Goal: Information Seeking & Learning: Learn about a topic

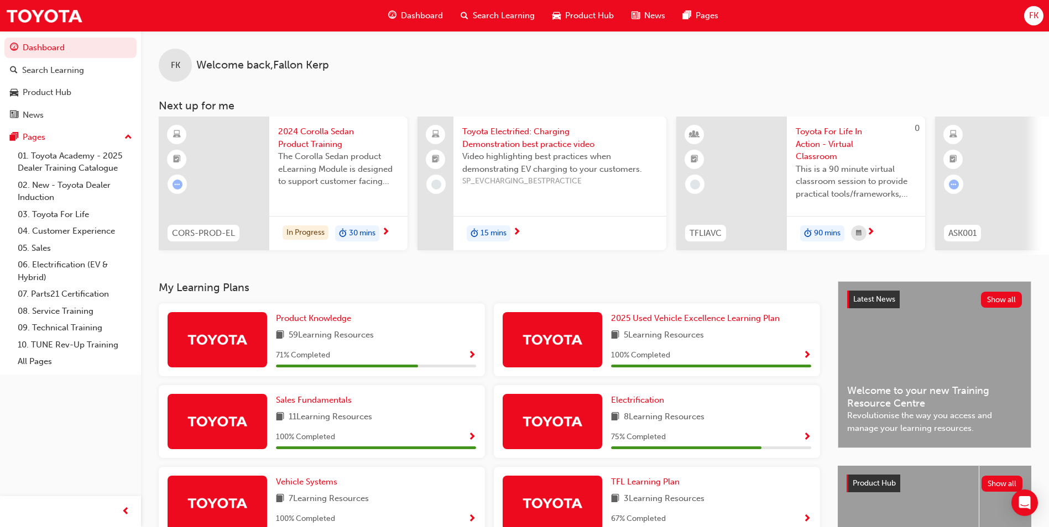
scroll to position [166, 0]
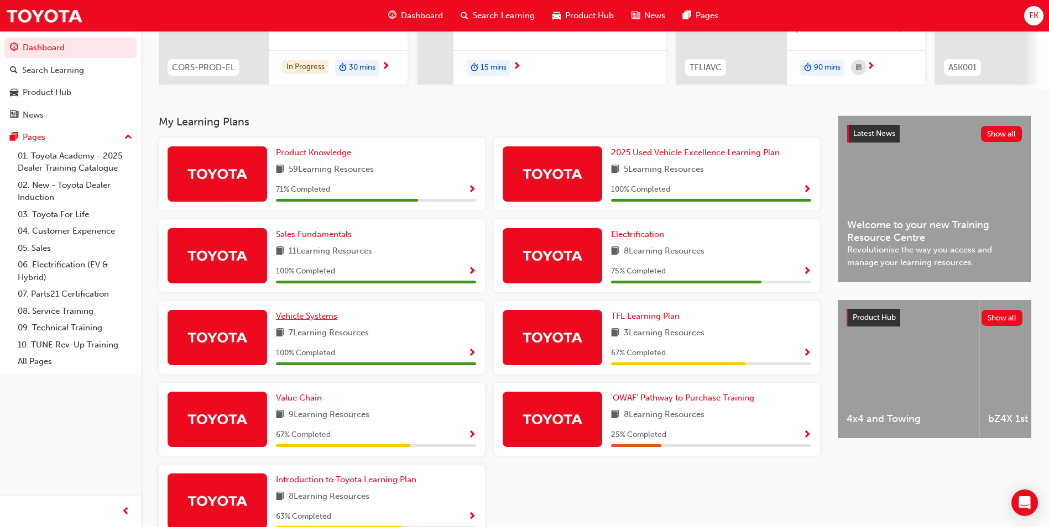
click at [317, 316] on span "Vehicle Systems" at bounding box center [306, 316] width 61 height 10
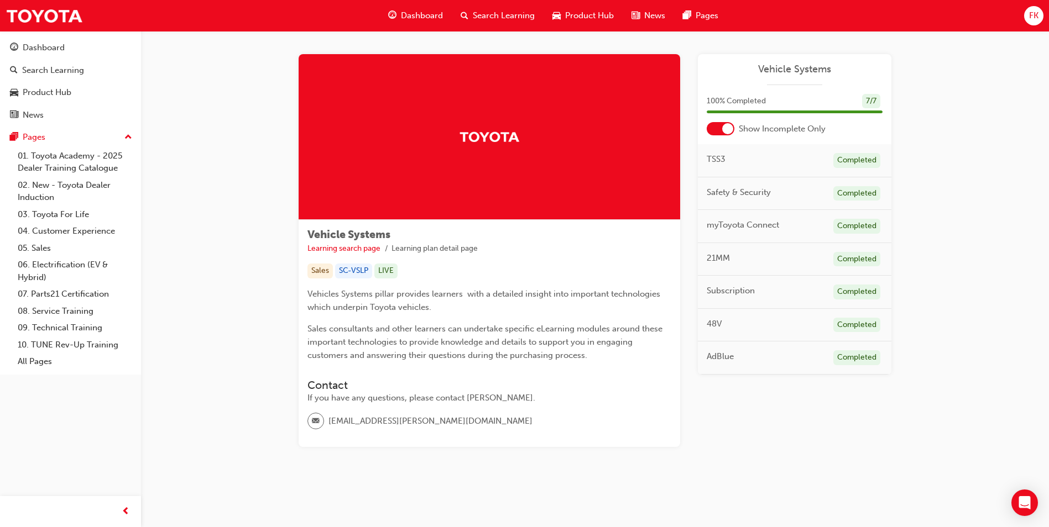
scroll to position [4, 0]
click at [719, 322] on span "48V" at bounding box center [714, 323] width 15 height 13
click at [864, 322] on div "Completed" at bounding box center [856, 324] width 47 height 15
click at [760, 326] on div "48V Completed" at bounding box center [794, 324] width 193 height 33
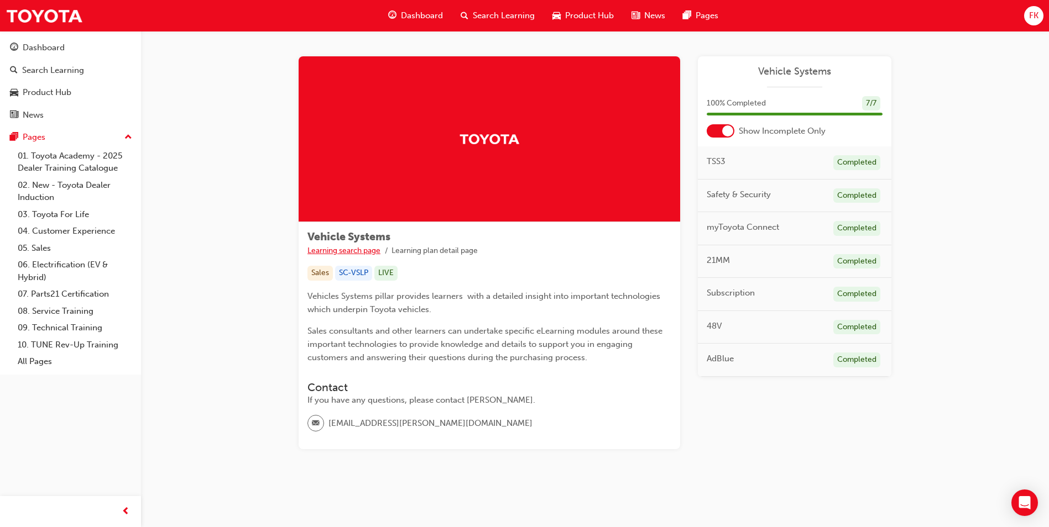
scroll to position [0, 0]
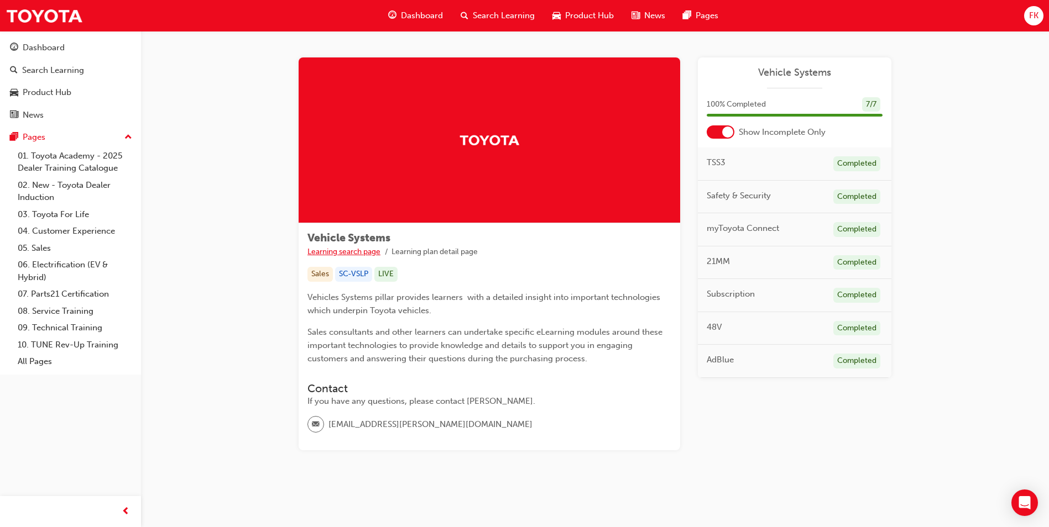
click at [353, 248] on link "Learning search page" at bounding box center [343, 251] width 73 height 9
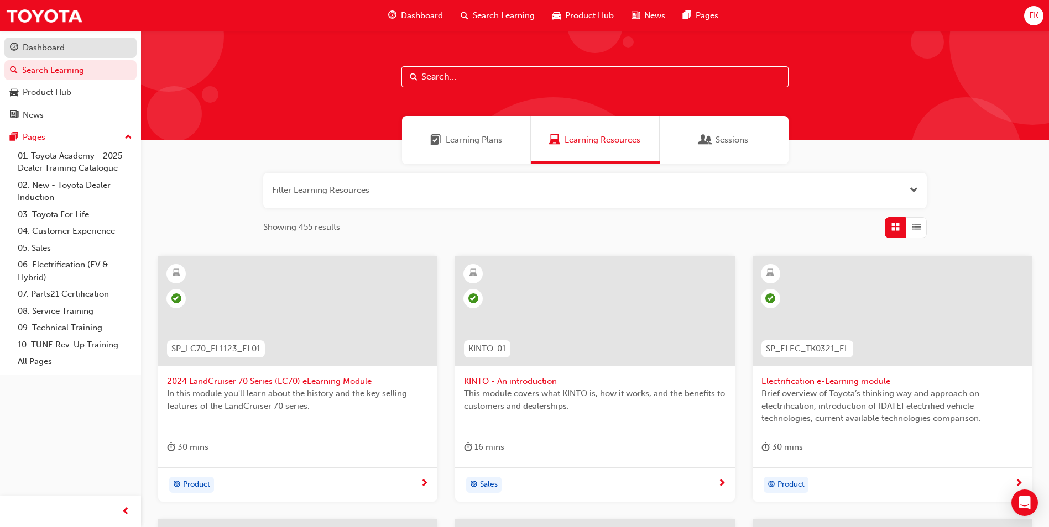
click at [37, 49] on div "Dashboard" at bounding box center [44, 47] width 42 height 13
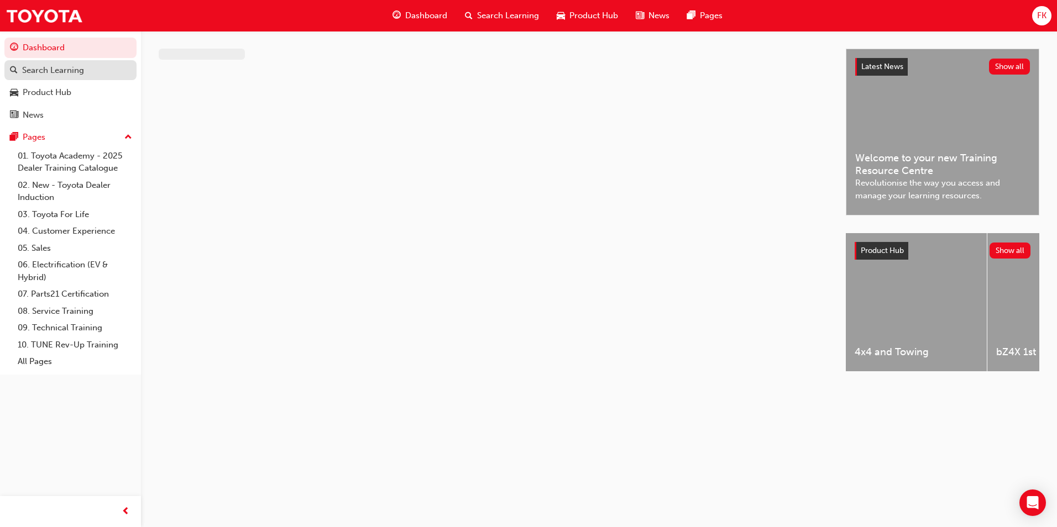
click at [37, 64] on div "Search Learning" at bounding box center [53, 70] width 62 height 13
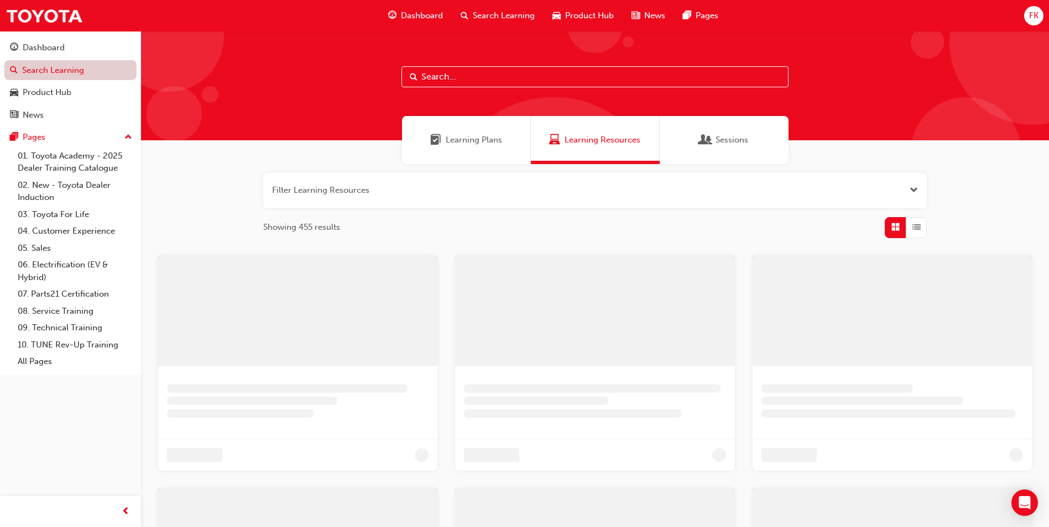
click at [19, 60] on link "Search Learning" at bounding box center [70, 70] width 132 height 20
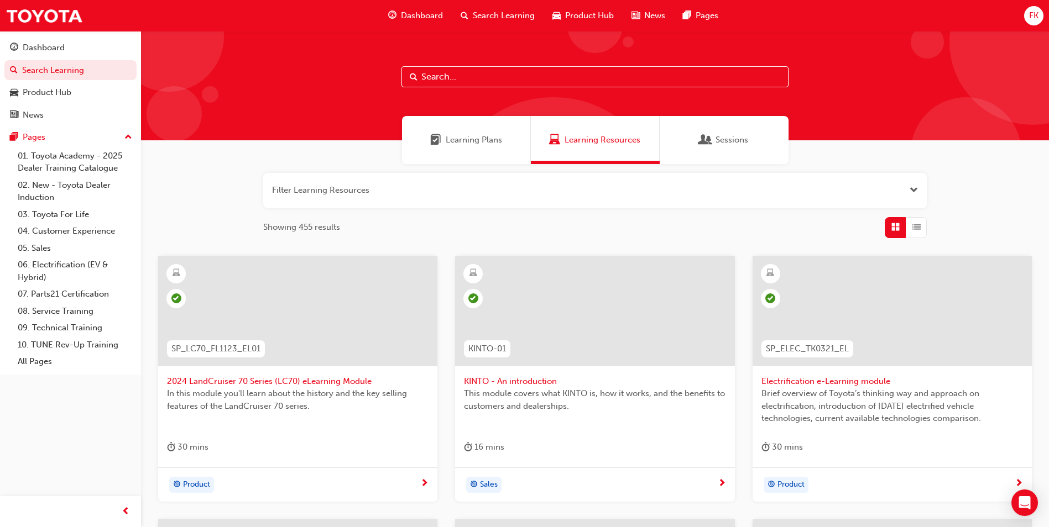
click at [496, 74] on input "text" at bounding box center [594, 76] width 387 height 21
type input "48 v"
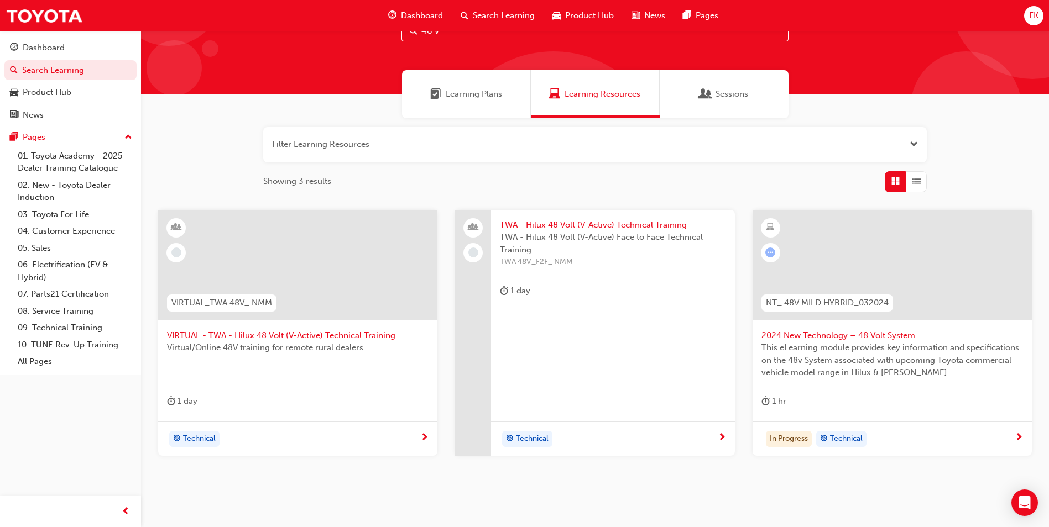
scroll to position [27, 0]
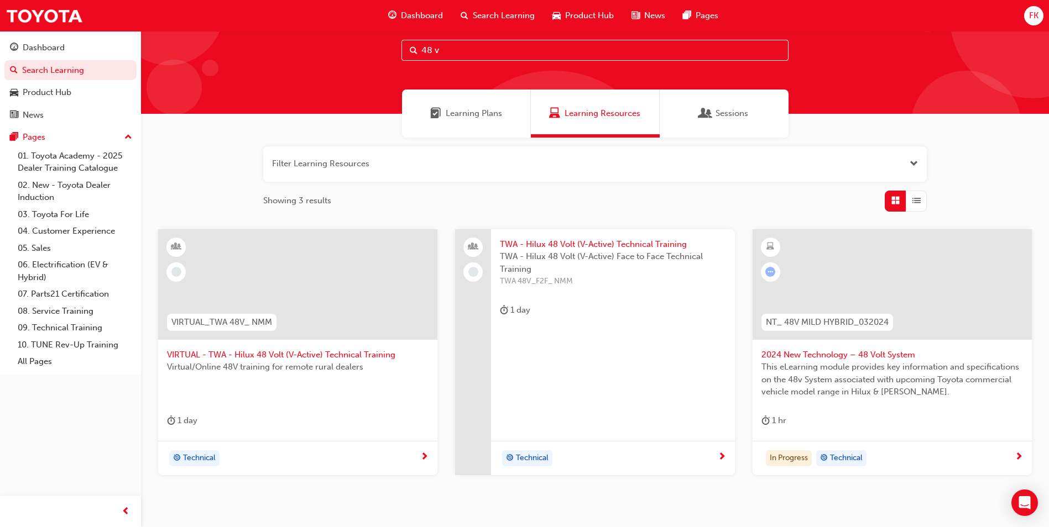
click at [902, 361] on span "This eLearning module provides key information and specifications on the 48v Sy…" at bounding box center [891, 380] width 261 height 38
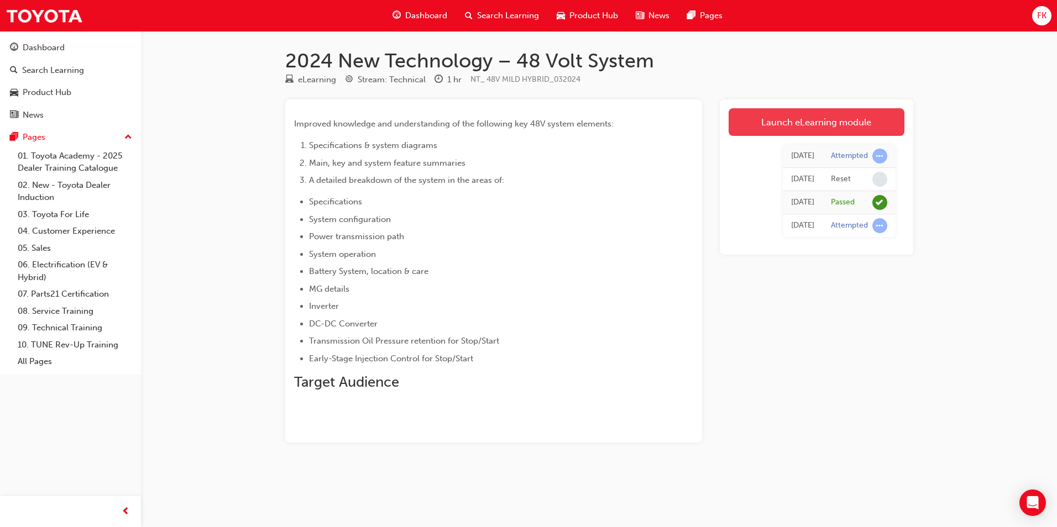
click at [788, 125] on link "Launch eLearning module" at bounding box center [817, 122] width 176 height 28
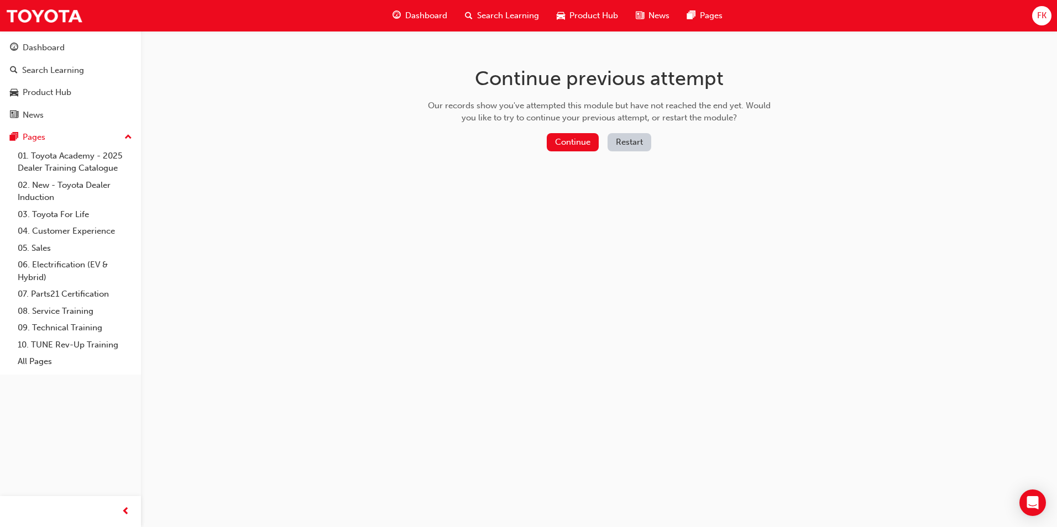
click at [617, 140] on button "Restart" at bounding box center [630, 142] width 44 height 18
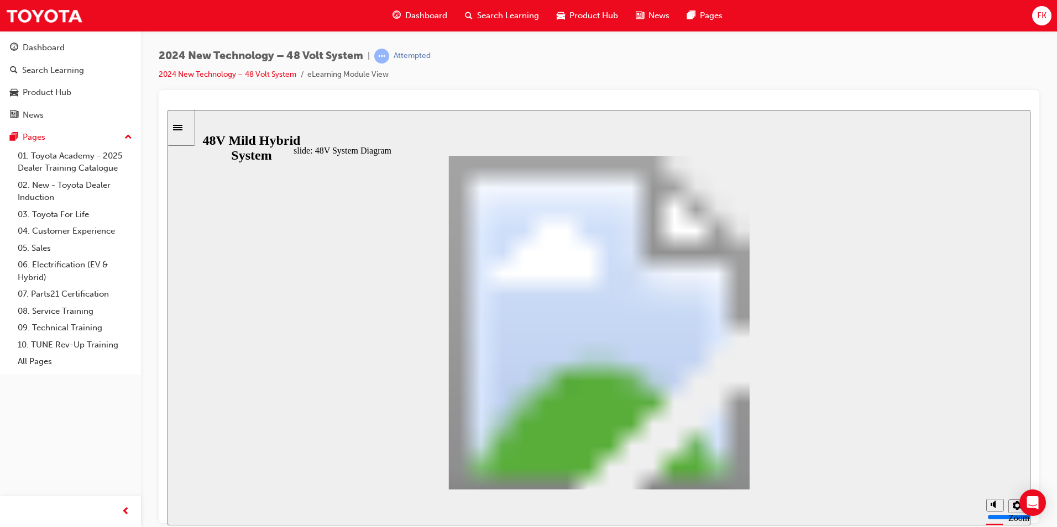
type input "1"
type input "0"
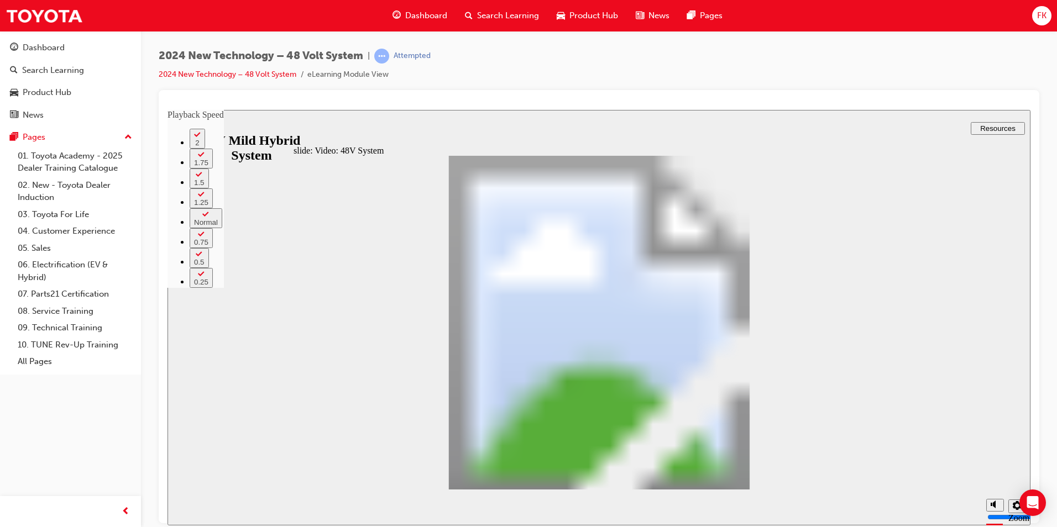
type input "1"
type input "0"
type input "111"
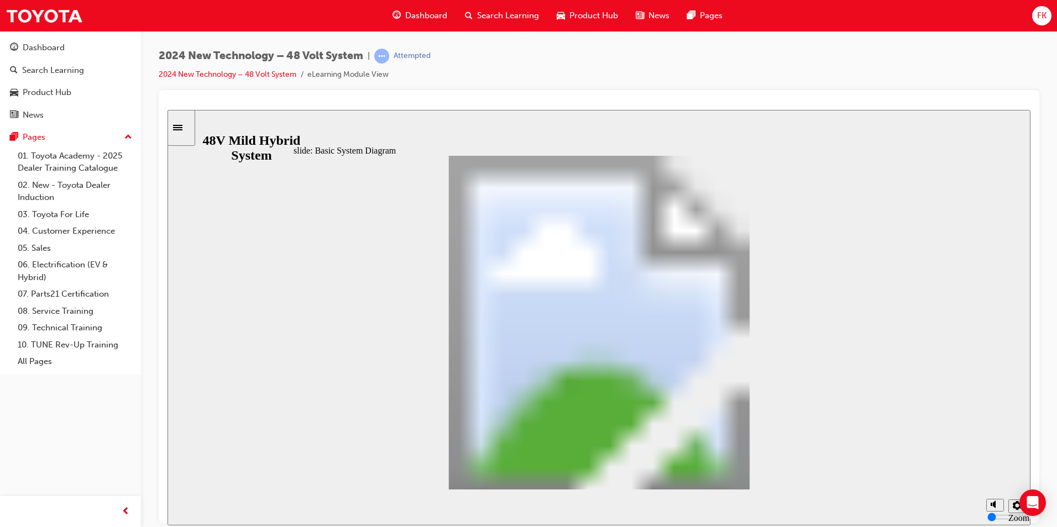
click at [771, 467] on div "Battery Assembly - Thermistor Oval 3 2 thermistor type battery temperature sens…" at bounding box center [599, 327] width 611 height 344
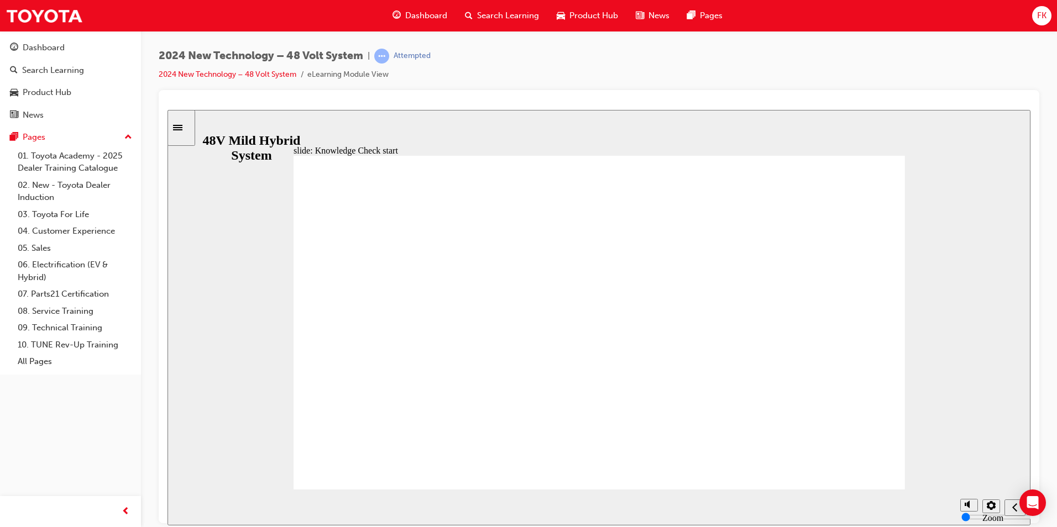
radio input "true"
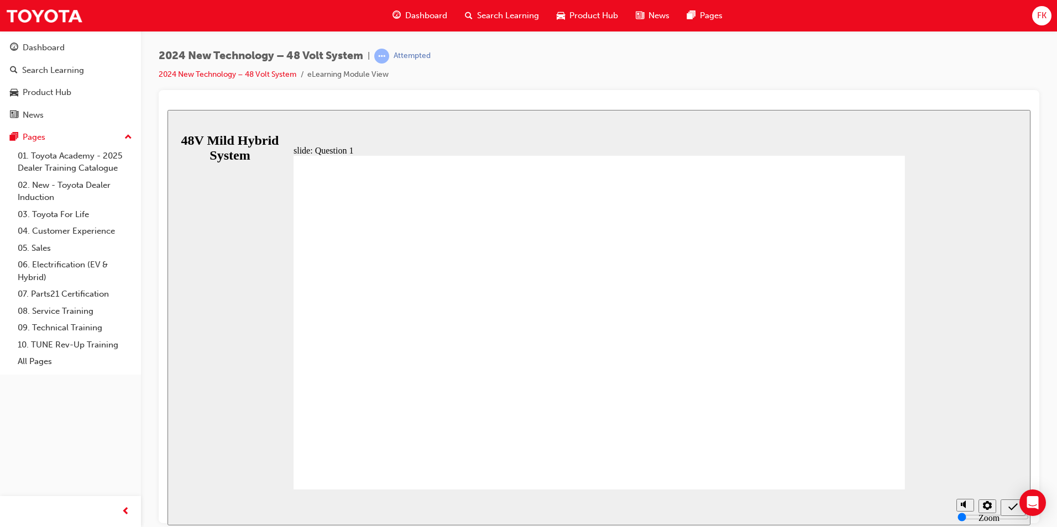
checkbox input "true"
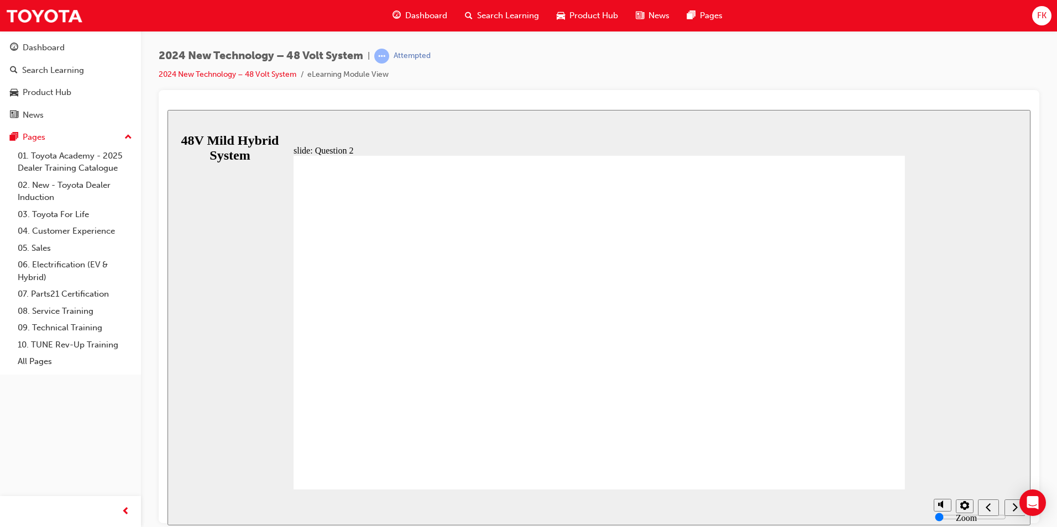
checkbox input "false"
checkbox input "true"
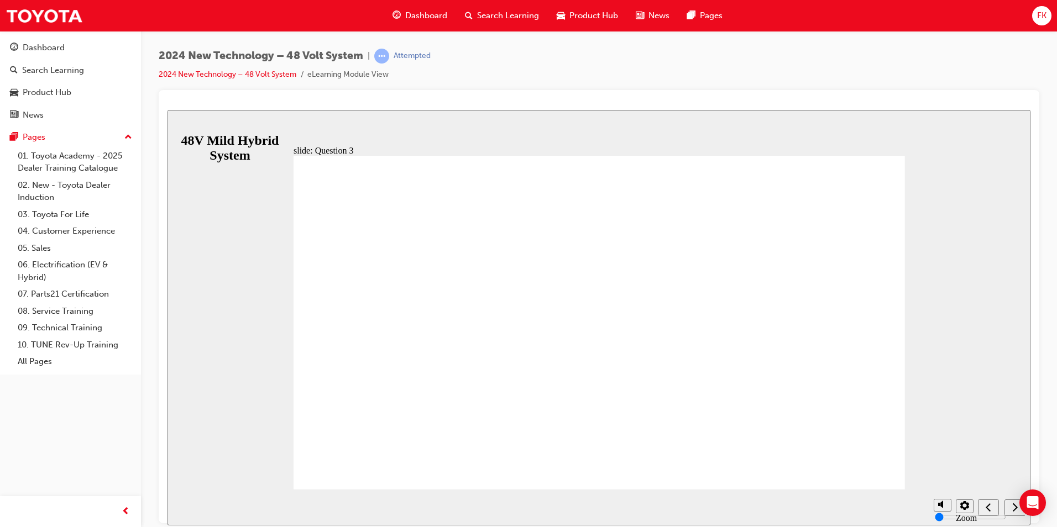
radio input "true"
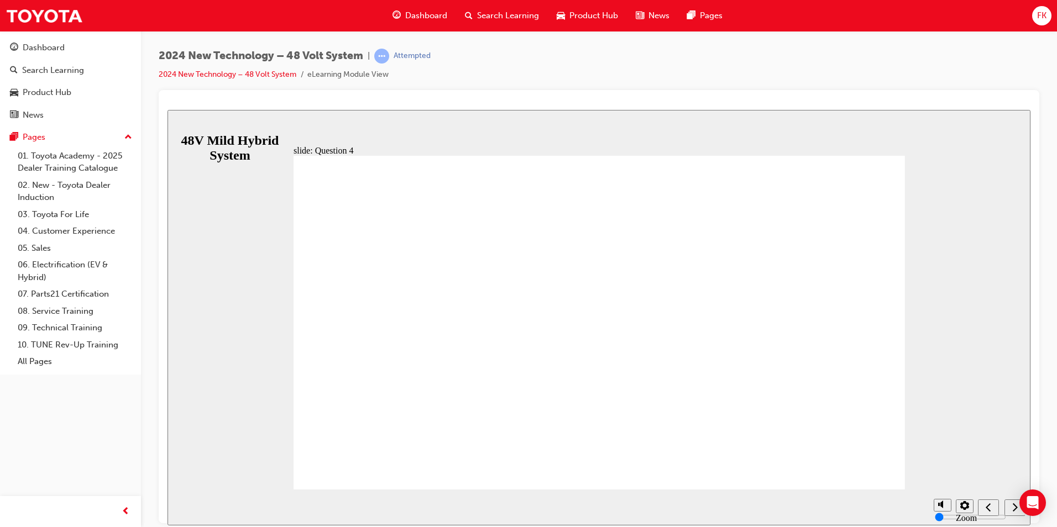
radio input "true"
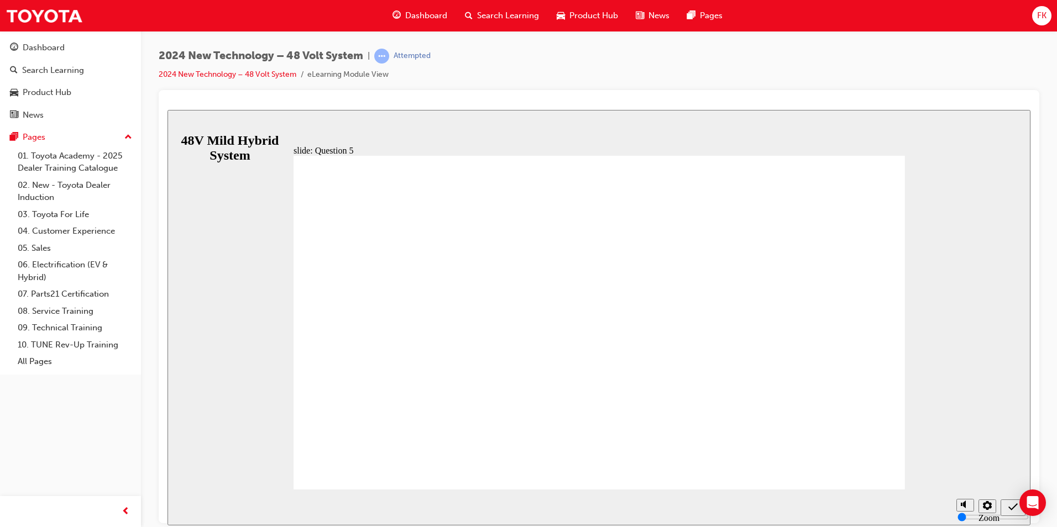
radio input "true"
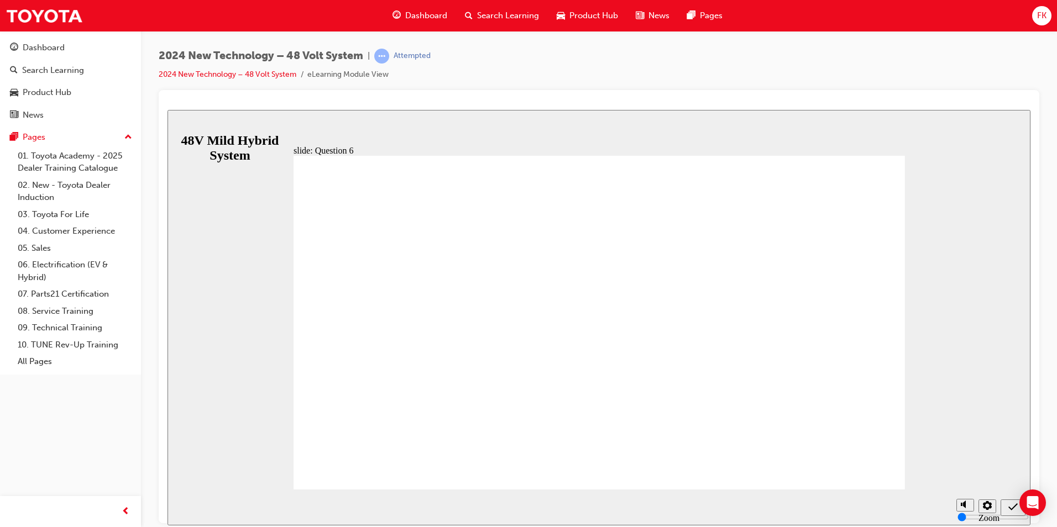
radio input "false"
radio input "true"
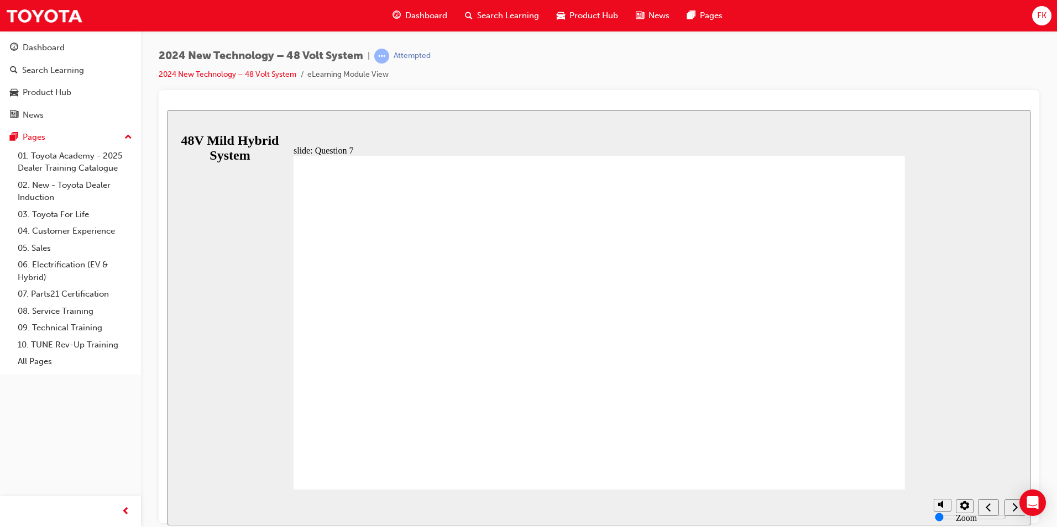
radio input "true"
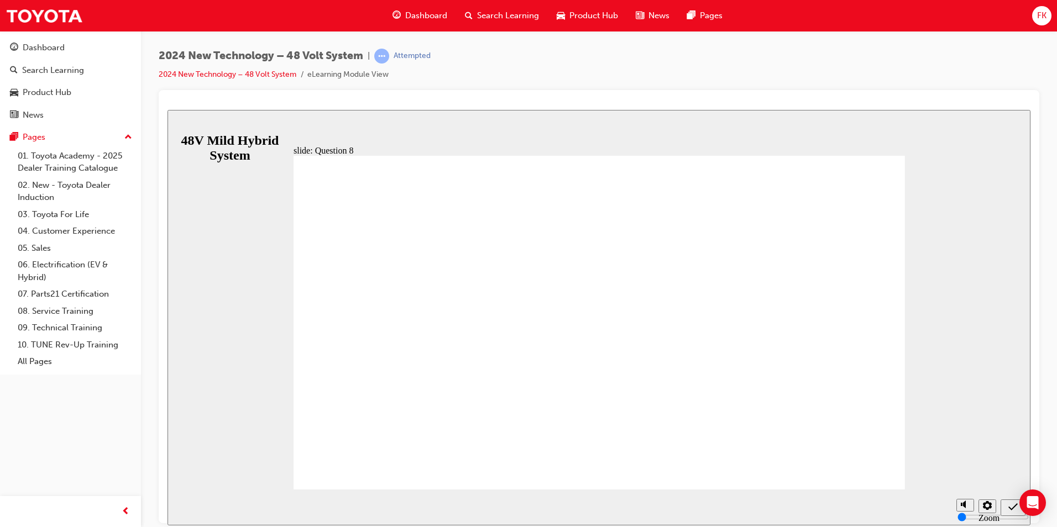
radio input "true"
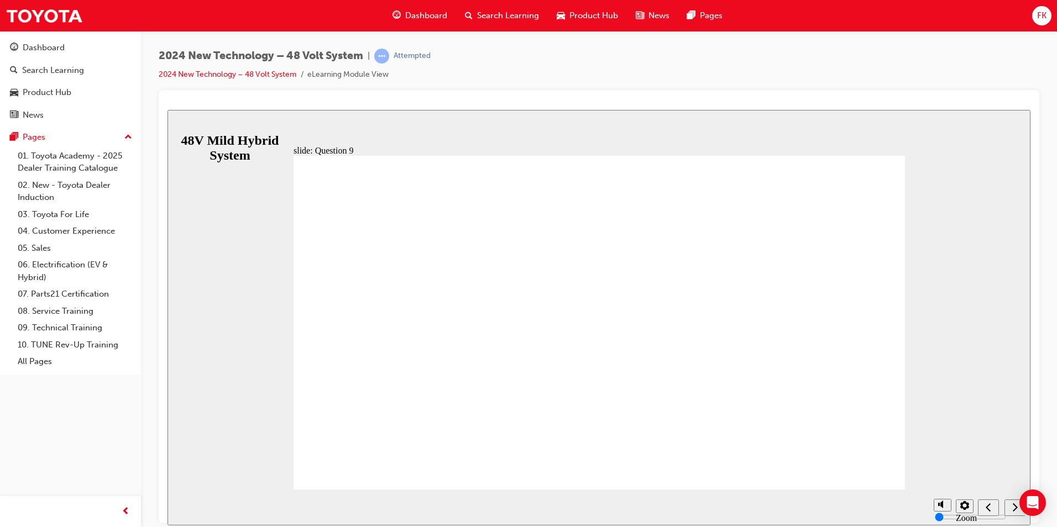
radio input "true"
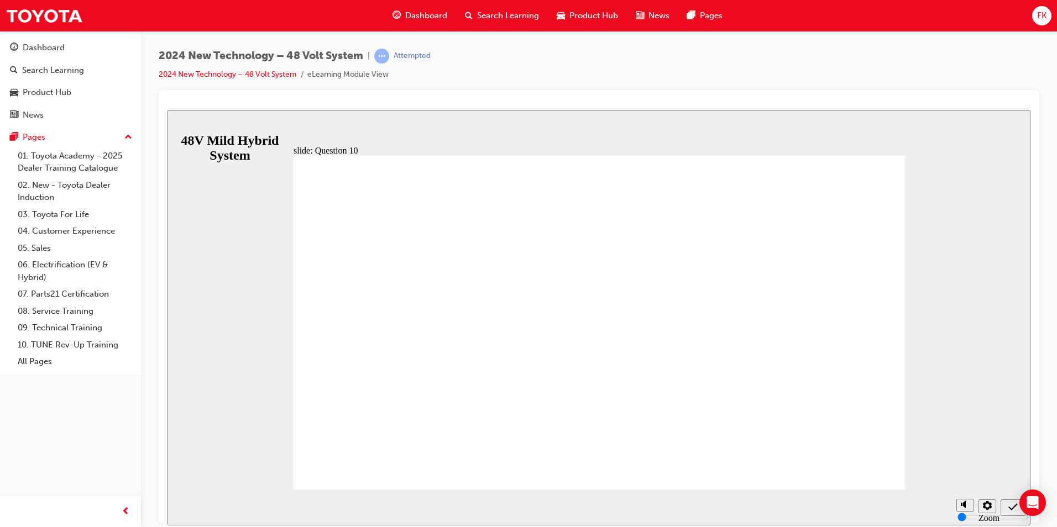
radio input "true"
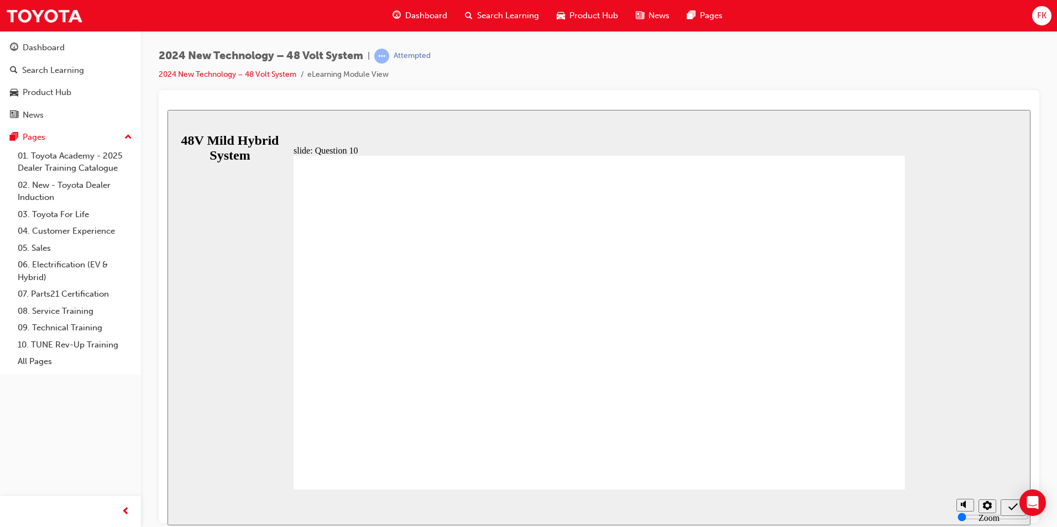
radio input "true"
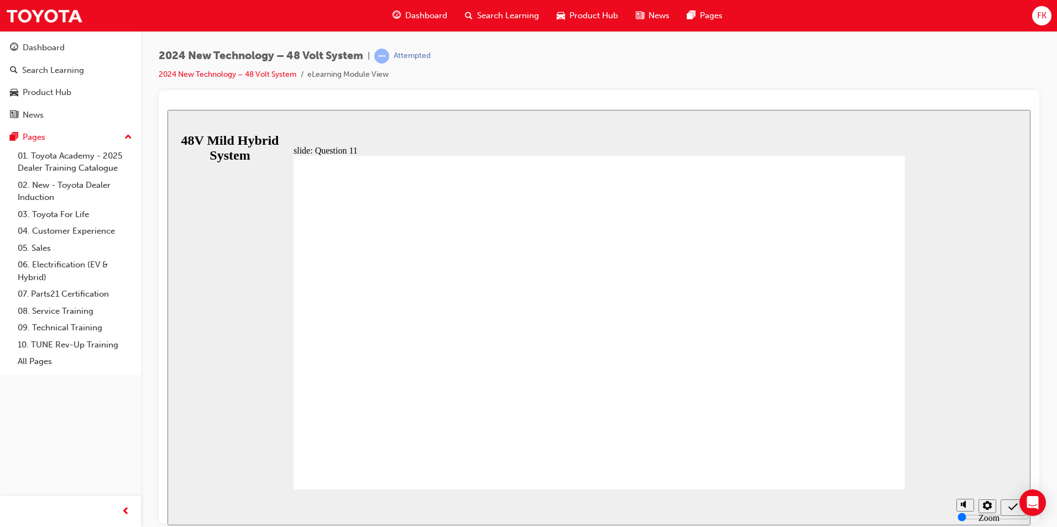
radio input "false"
radio input "true"
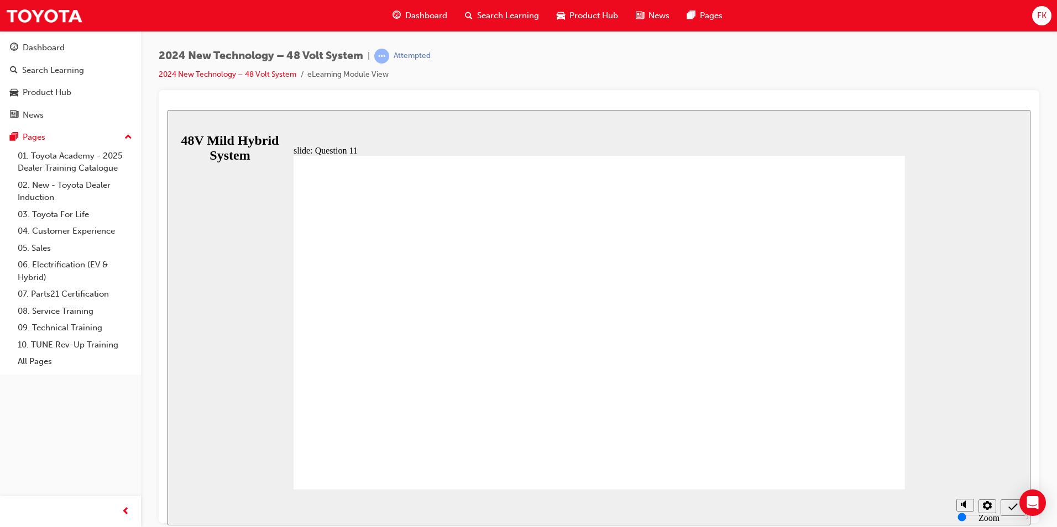
radio input "false"
radio input "true"
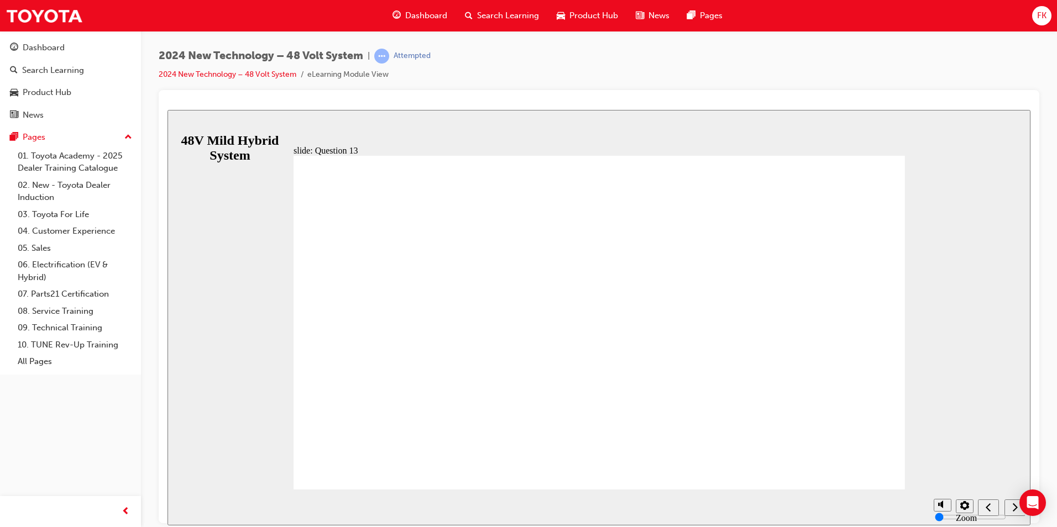
radio input "false"
radio input "true"
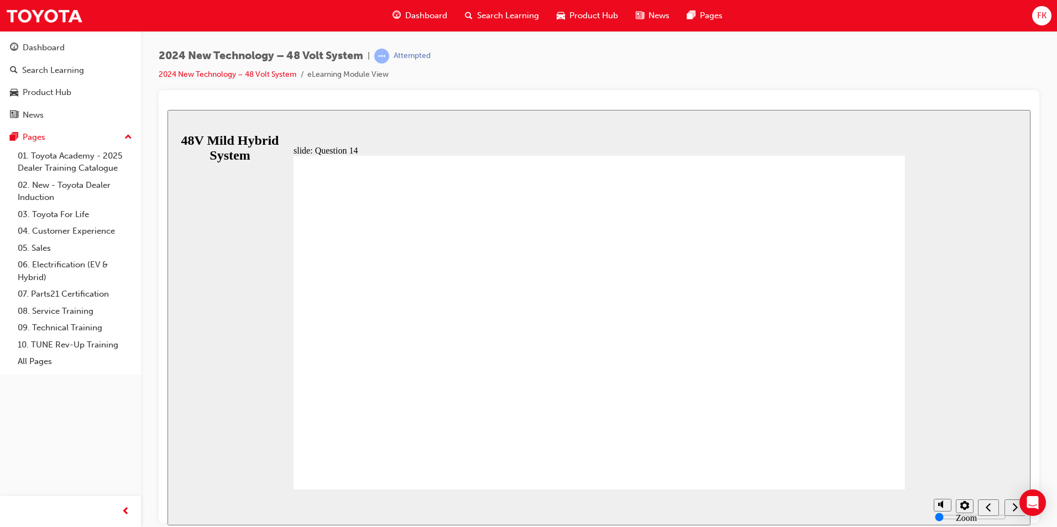
radio input "false"
radio input "true"
